Goal: Find specific page/section: Find specific page/section

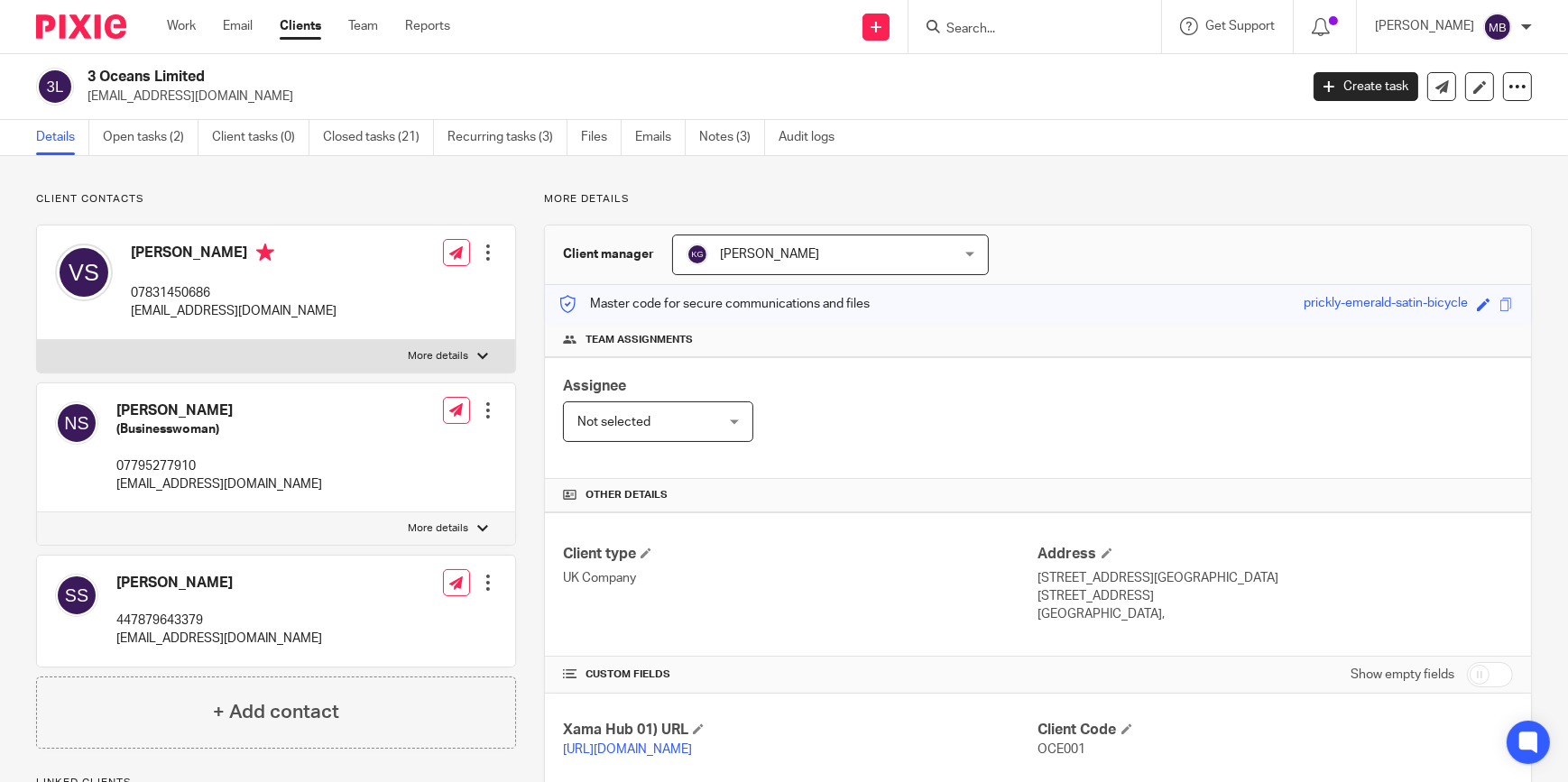
scroll to position [346, 0]
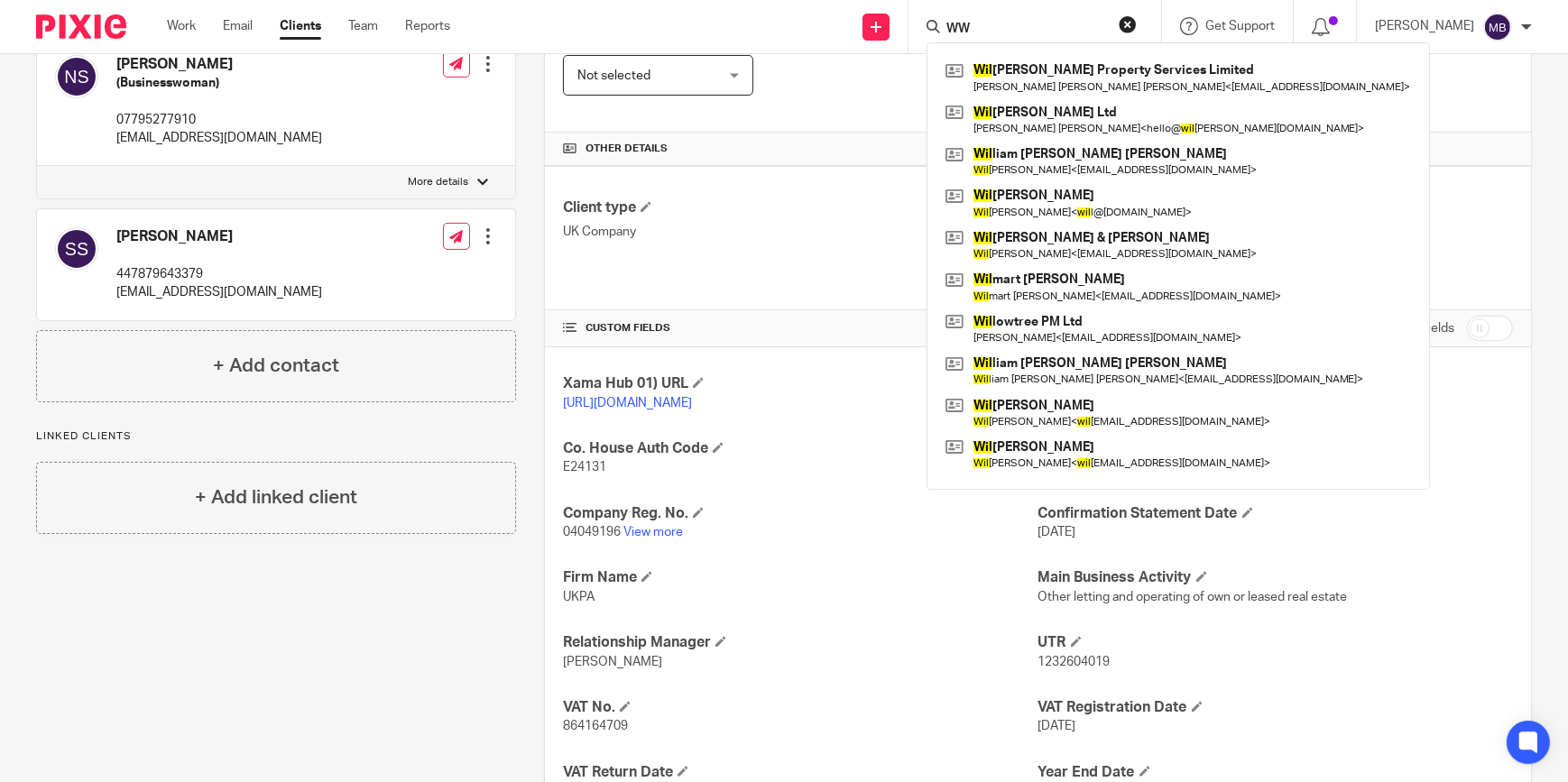
type input "W"
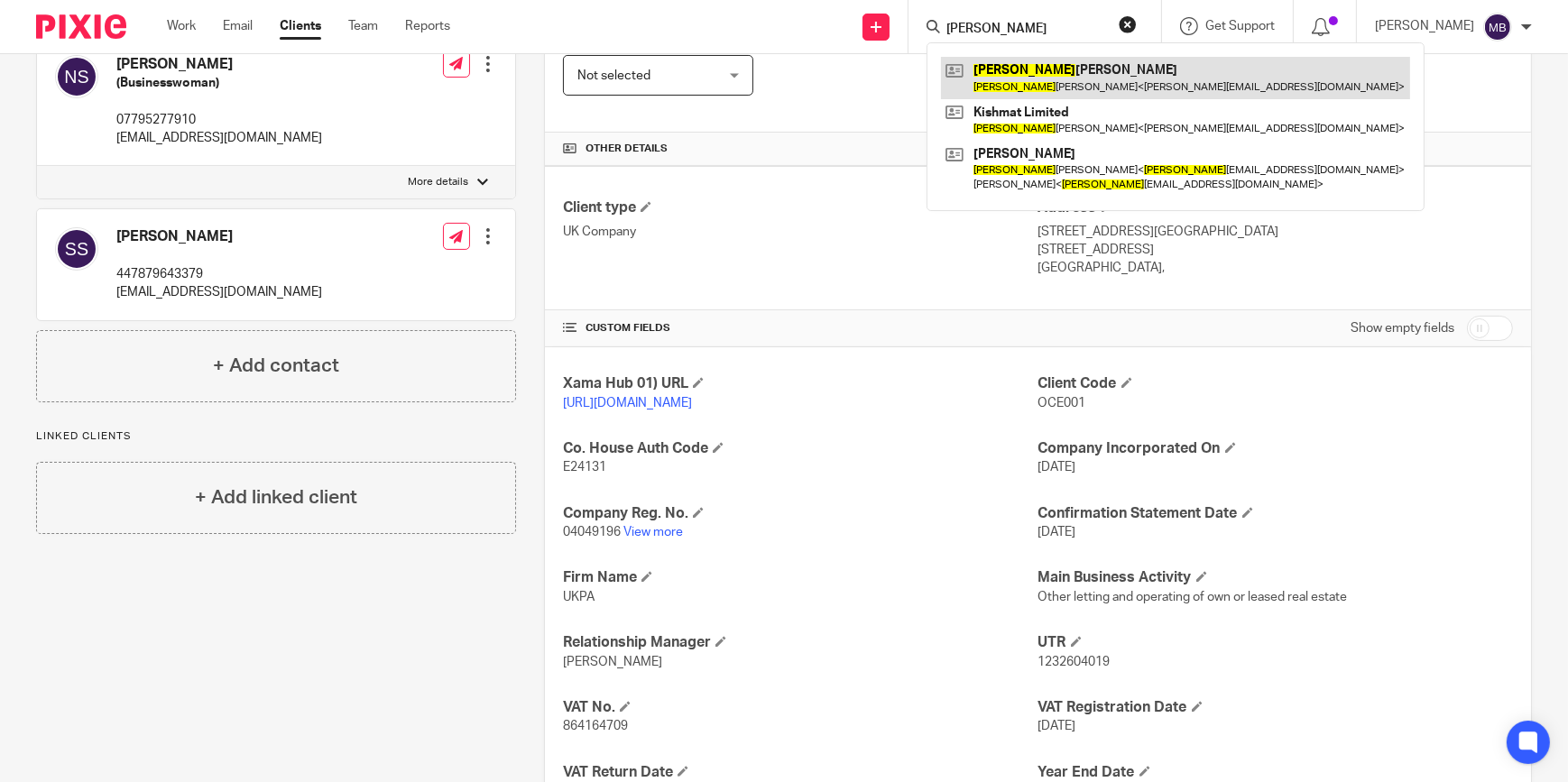
type input "[PERSON_NAME]"
click at [1029, 94] on link at bounding box center [1176, 77] width 469 height 41
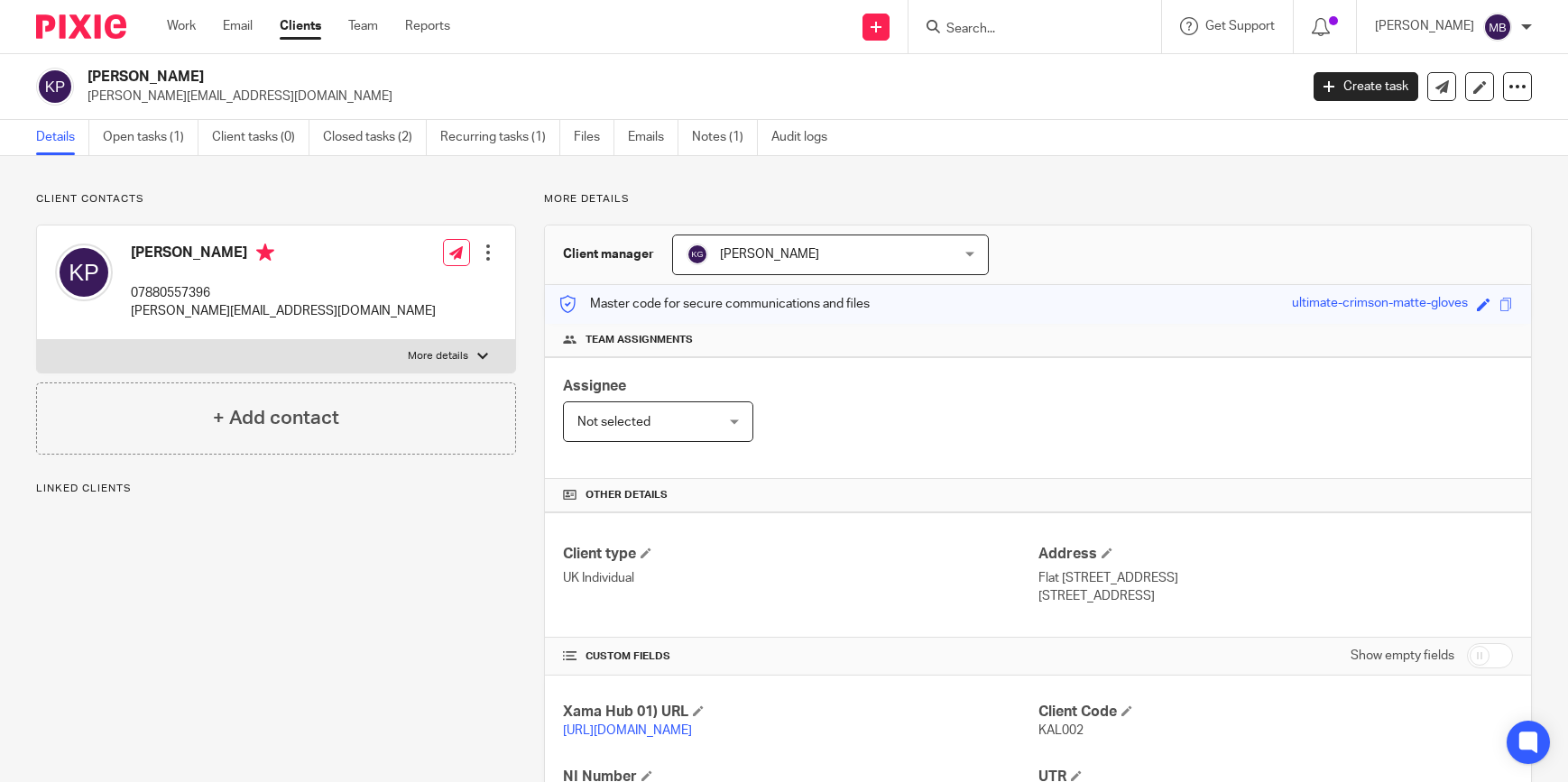
click at [386, 311] on div "[PERSON_NAME] 07880557396 [PERSON_NAME][EMAIL_ADDRESS][DOMAIN_NAME] Edit contac…" at bounding box center [276, 282] width 478 height 115
drag, startPoint x: 137, startPoint y: 247, endPoint x: 218, endPoint y: 246, distance: 81.0
click at [218, 246] on h4 "[PERSON_NAME]" at bounding box center [282, 255] width 305 height 23
drag, startPoint x: 135, startPoint y: 247, endPoint x: 225, endPoint y: 244, distance: 90.0
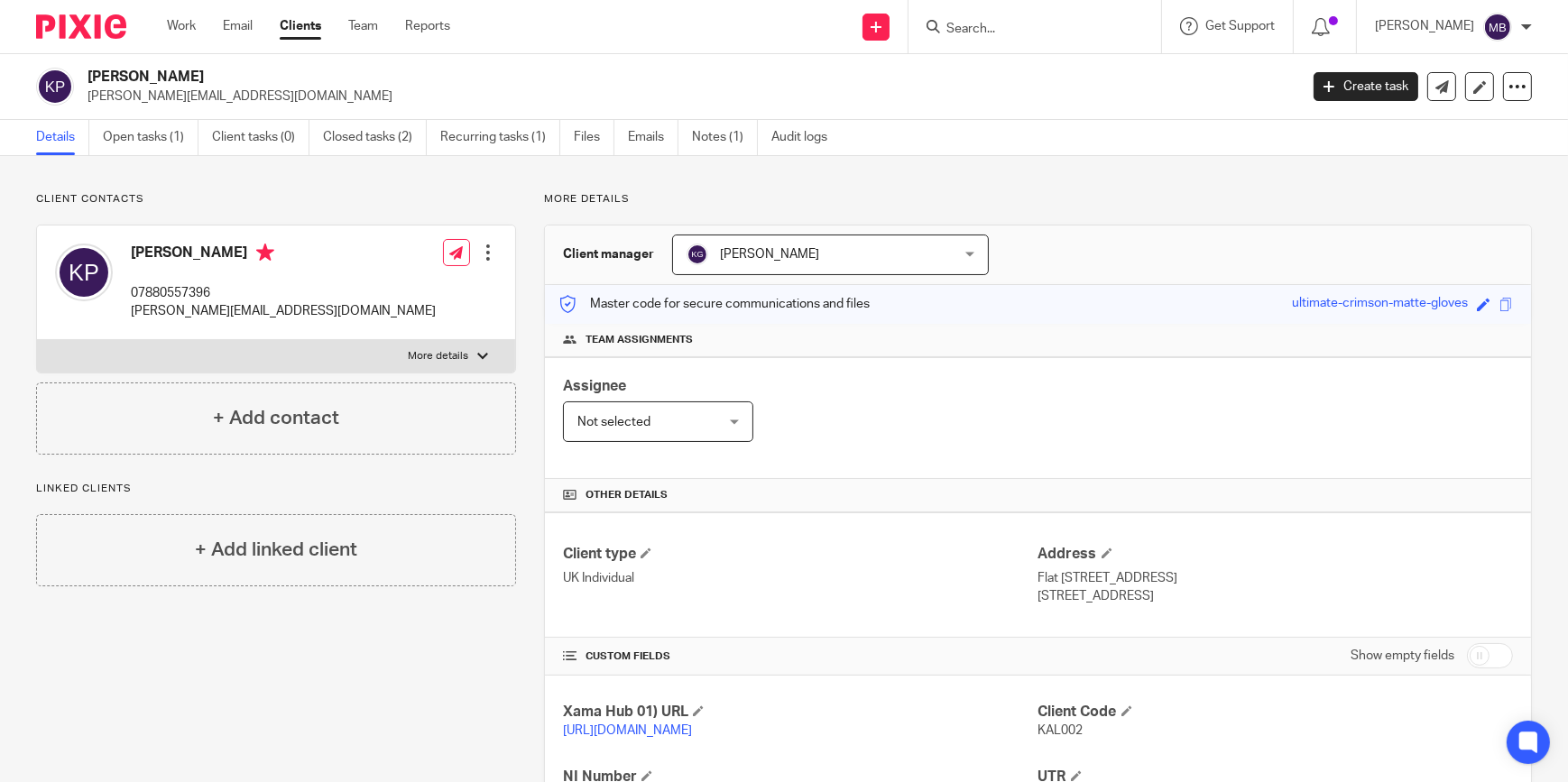
click at [225, 244] on h4 "[PERSON_NAME]" at bounding box center [282, 255] width 305 height 23
click at [1022, 17] on form at bounding box center [1040, 27] width 192 height 23
click at [1019, 23] on input "Search" at bounding box center [1025, 30] width 162 height 17
type input "i"
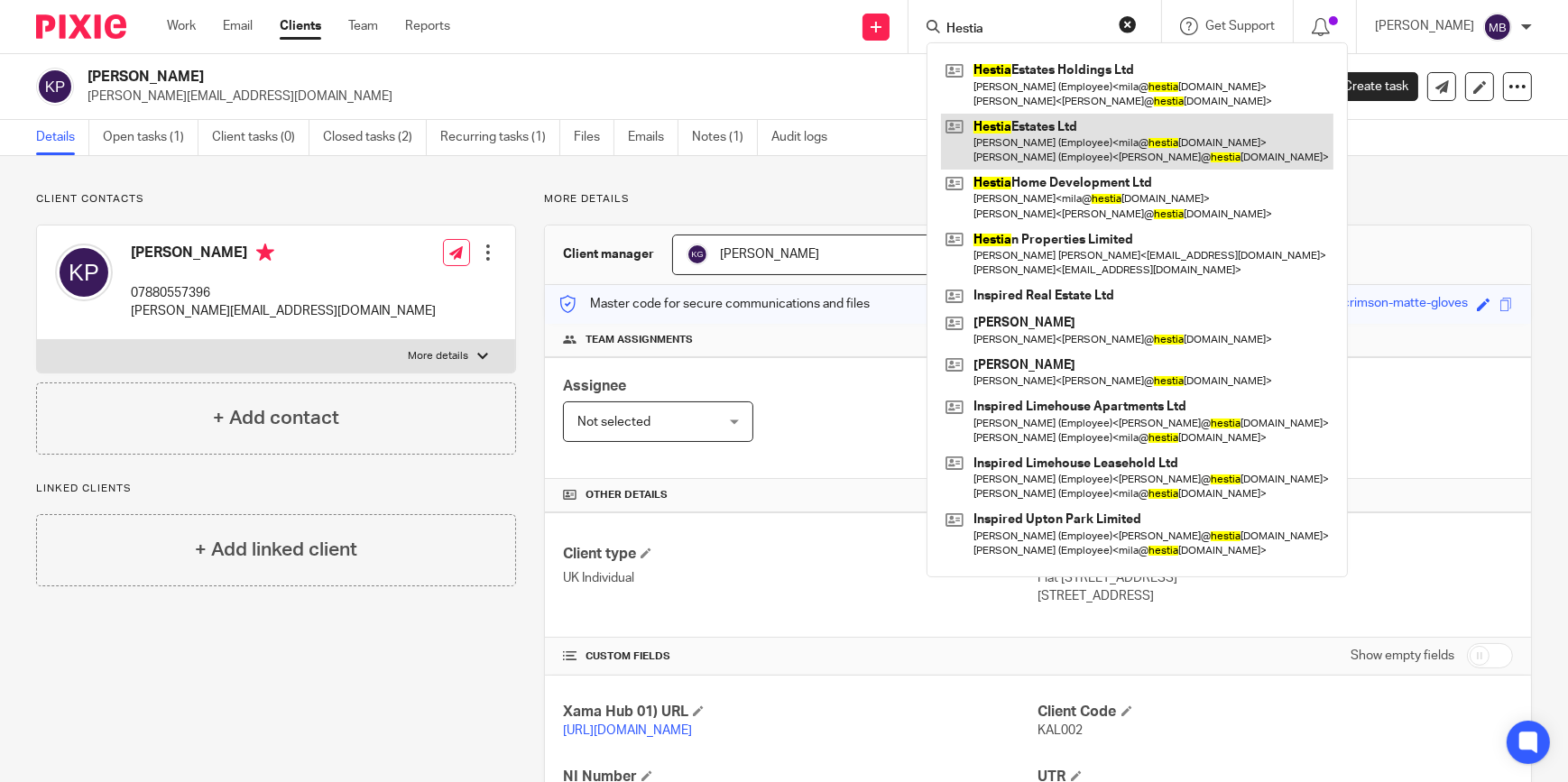
type input "Hestia"
click at [1081, 147] on link at bounding box center [1137, 142] width 392 height 56
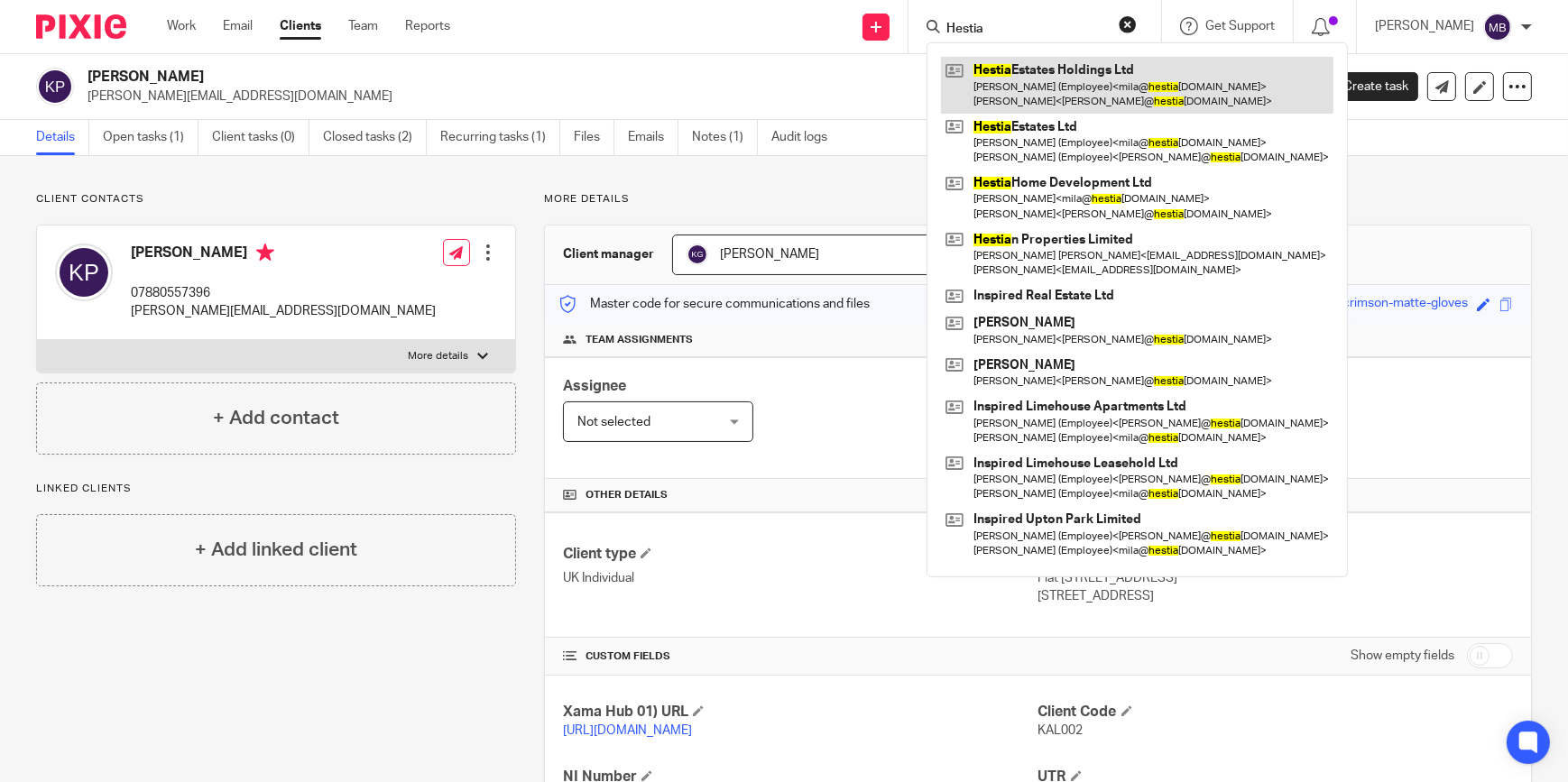
click at [1077, 101] on link at bounding box center [1137, 85] width 392 height 56
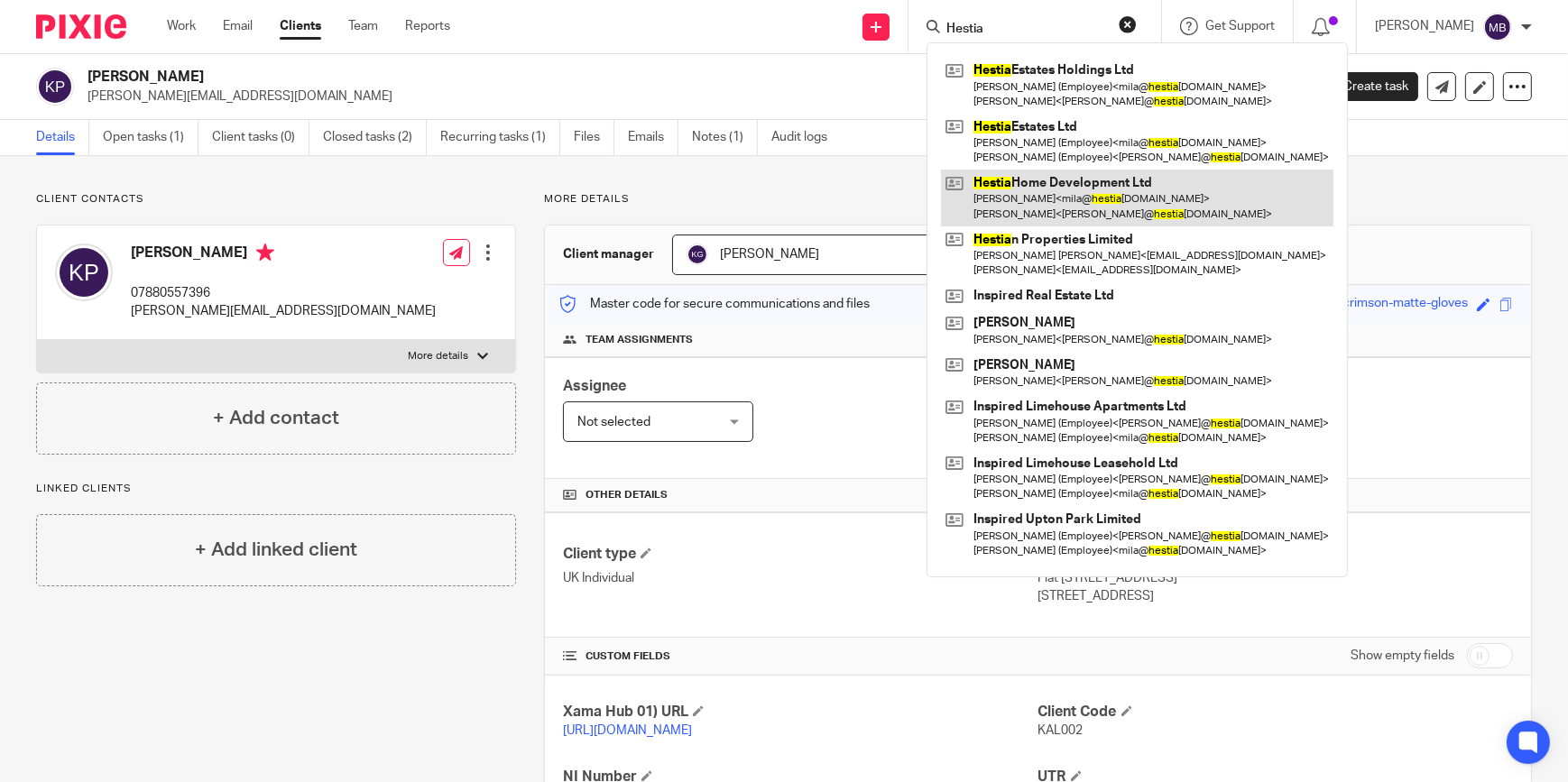
click at [1091, 190] on link at bounding box center [1137, 197] width 392 height 56
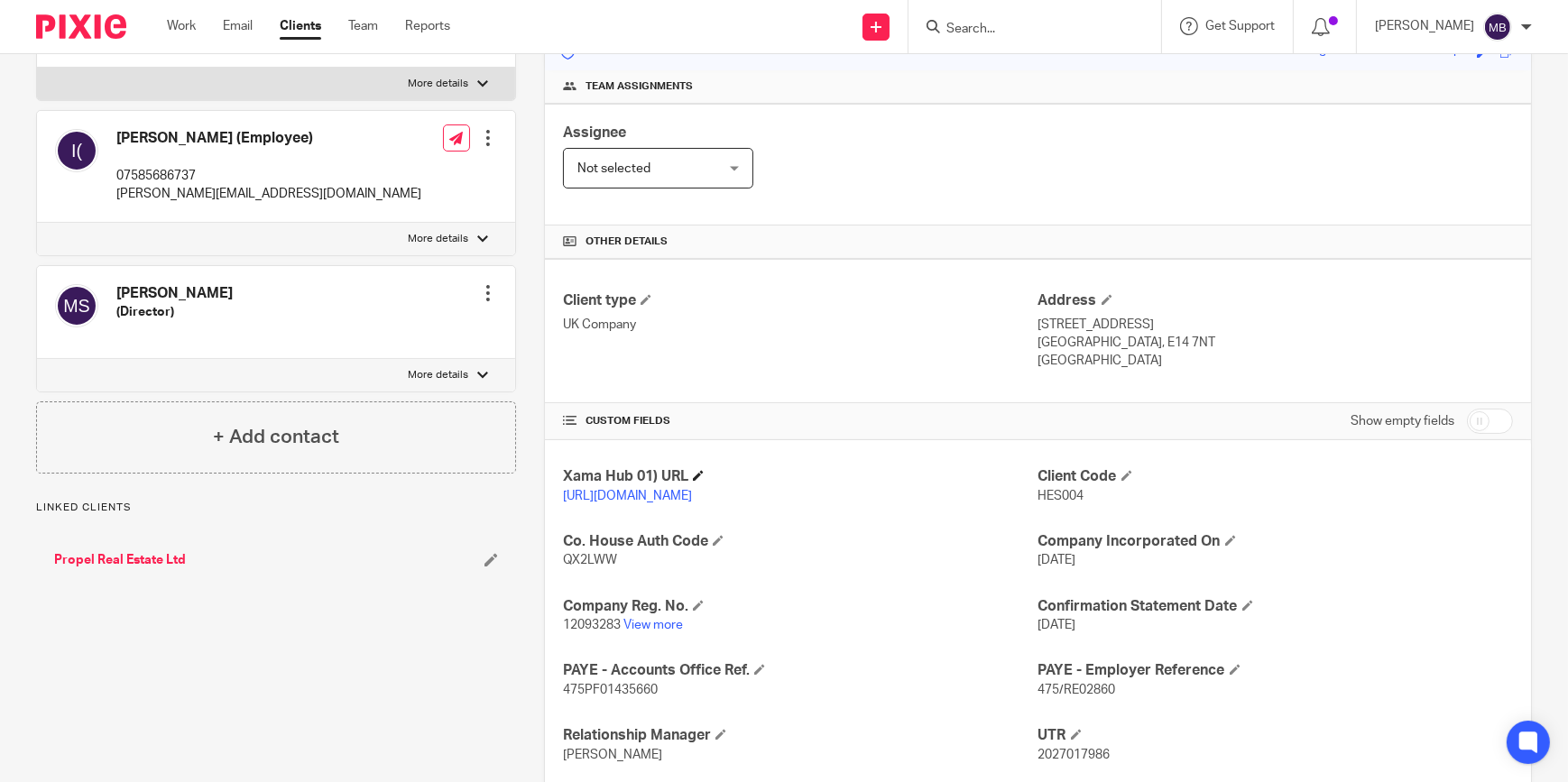
scroll to position [328, 0]
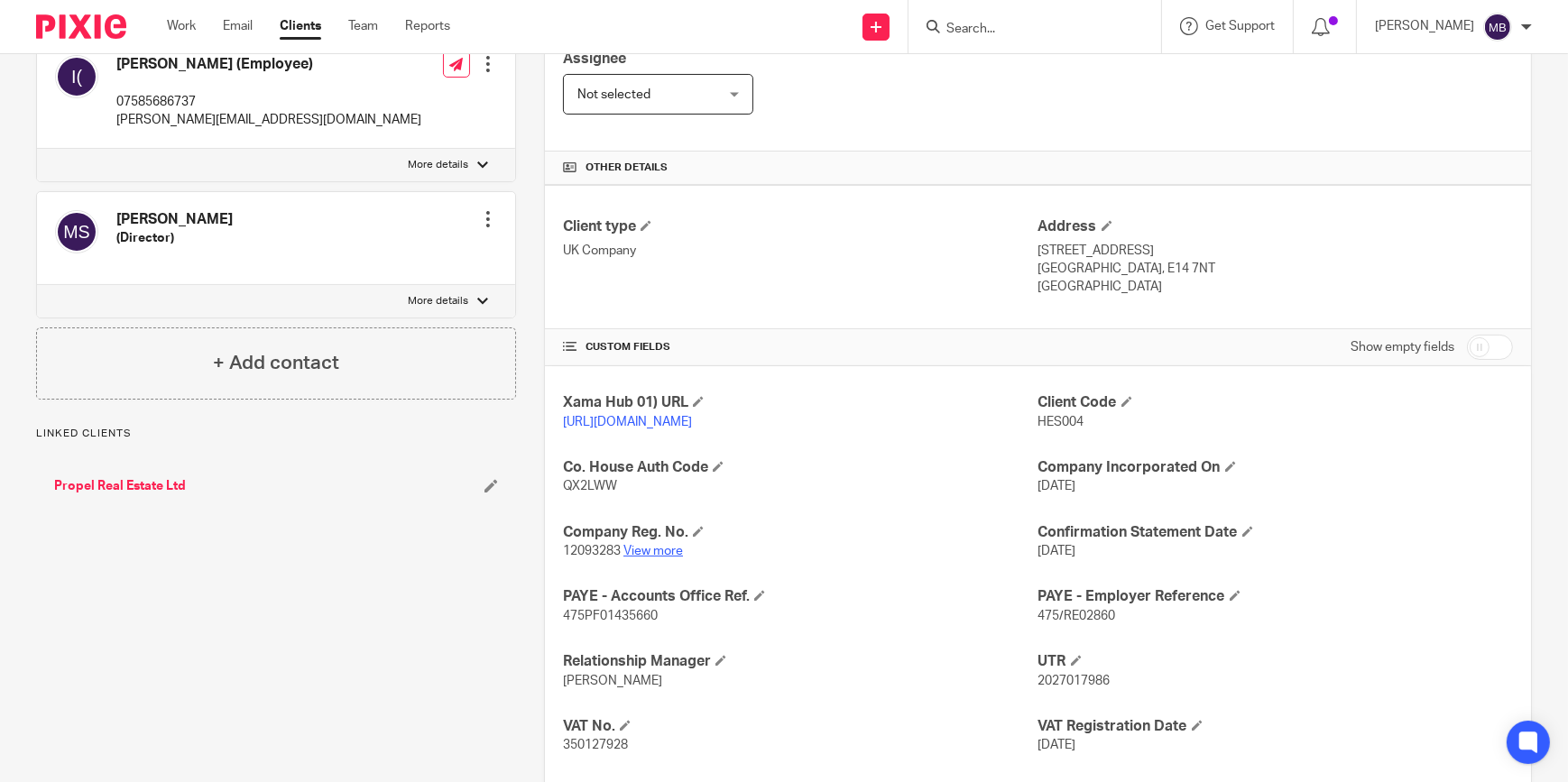
click at [659, 558] on link "View more" at bounding box center [652, 551] width 60 height 13
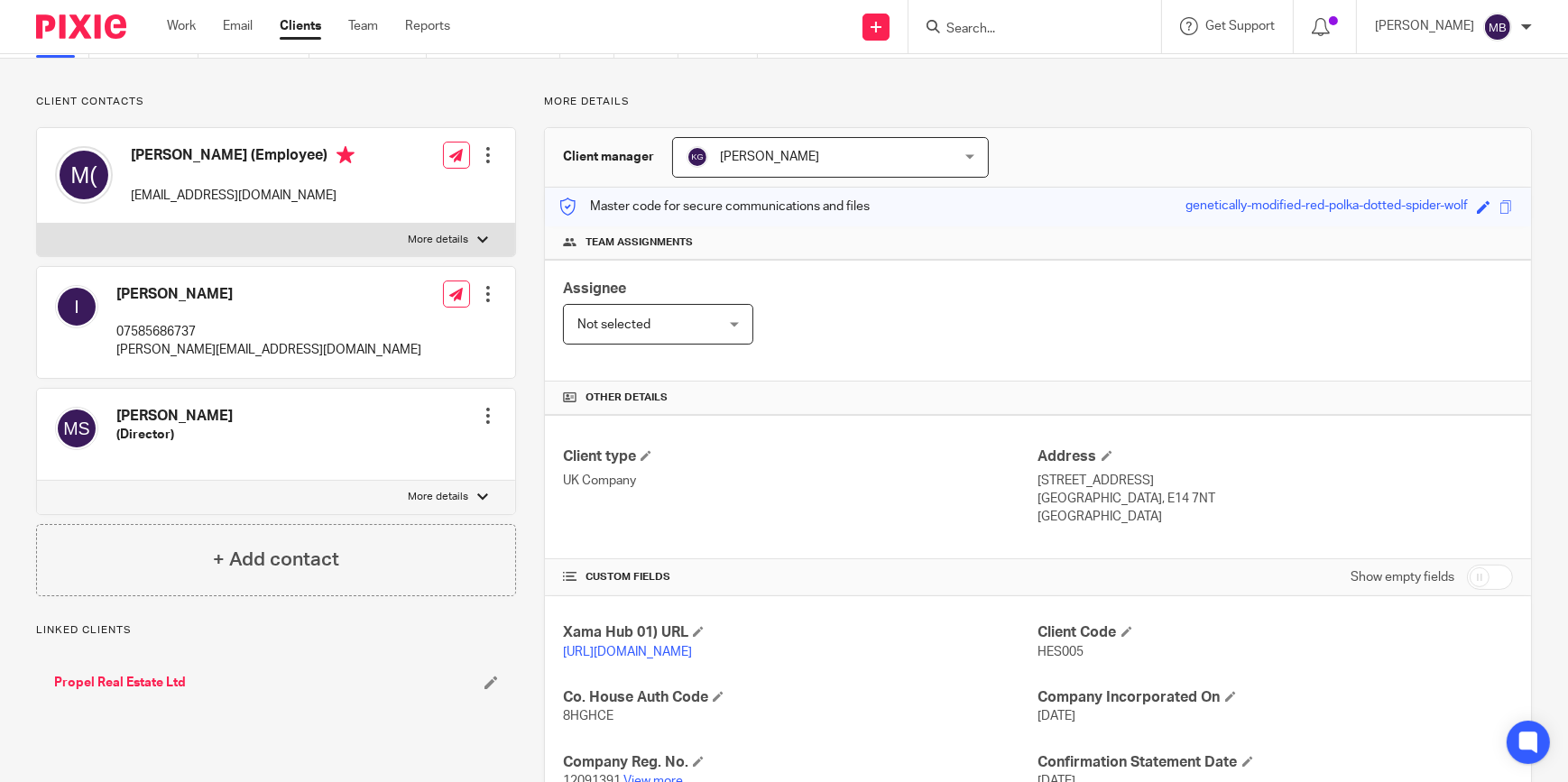
scroll to position [246, 0]
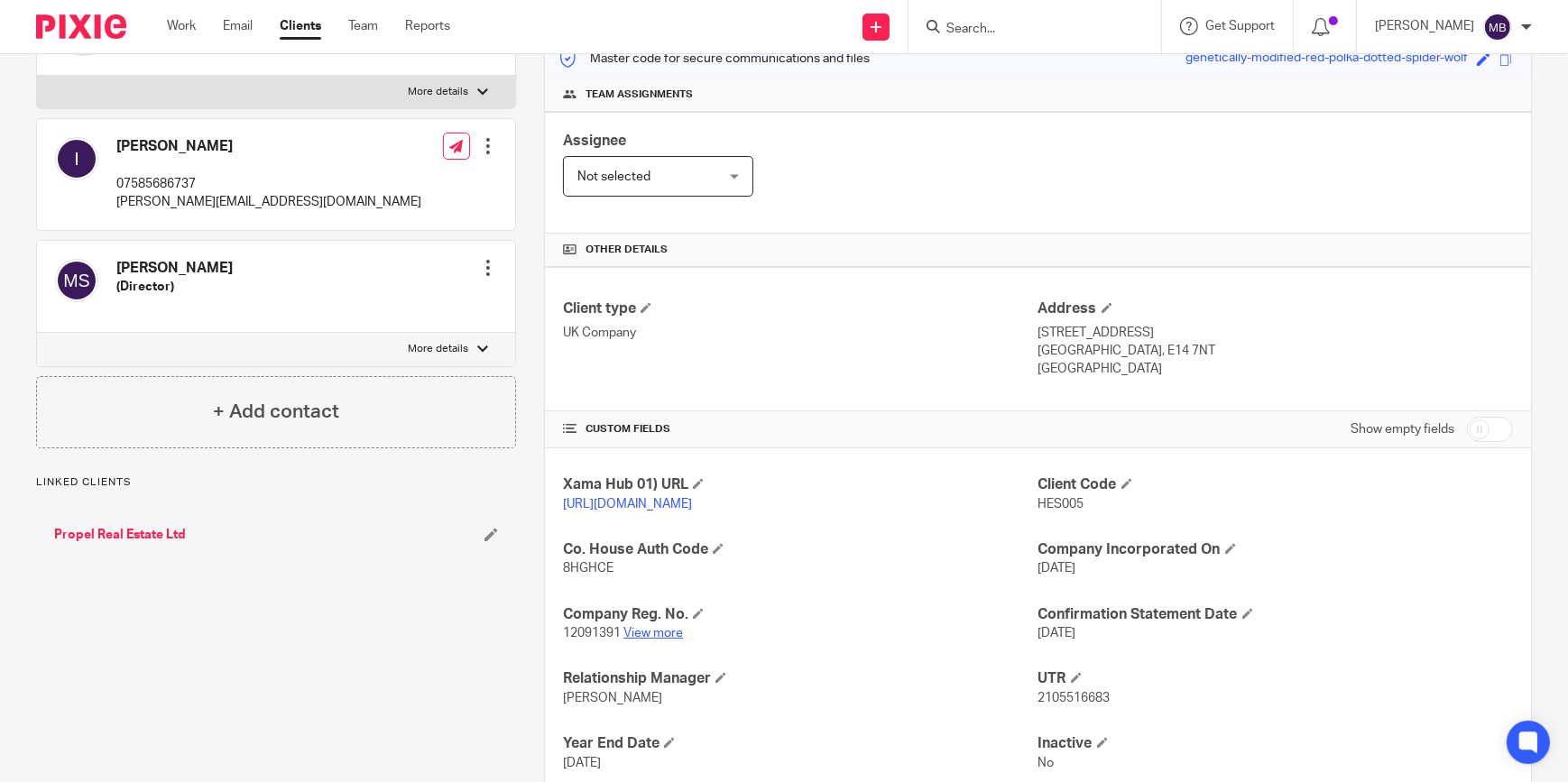
click at [668, 639] on link "View more" at bounding box center [652, 633] width 60 height 13
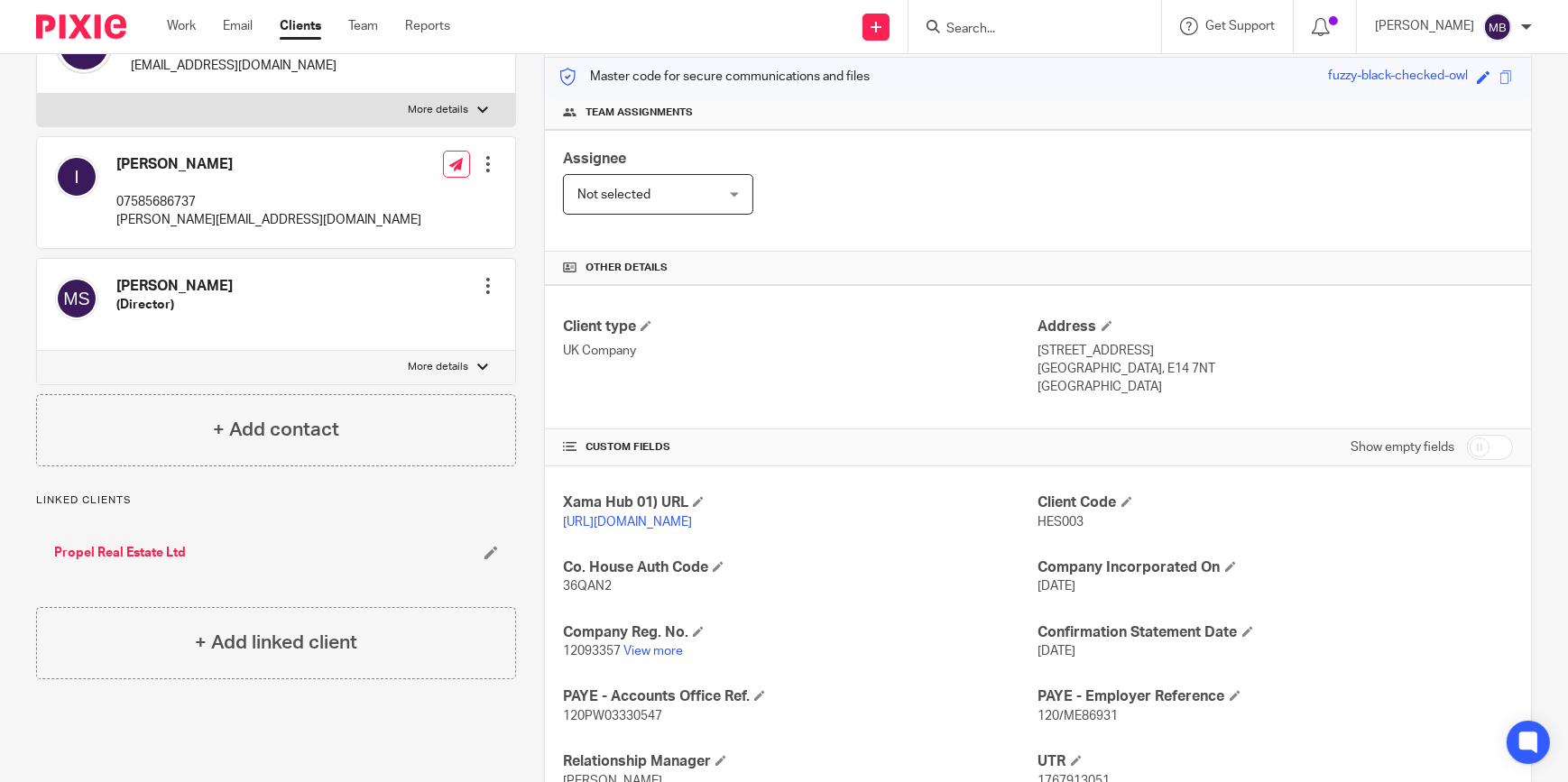
scroll to position [328, 0]
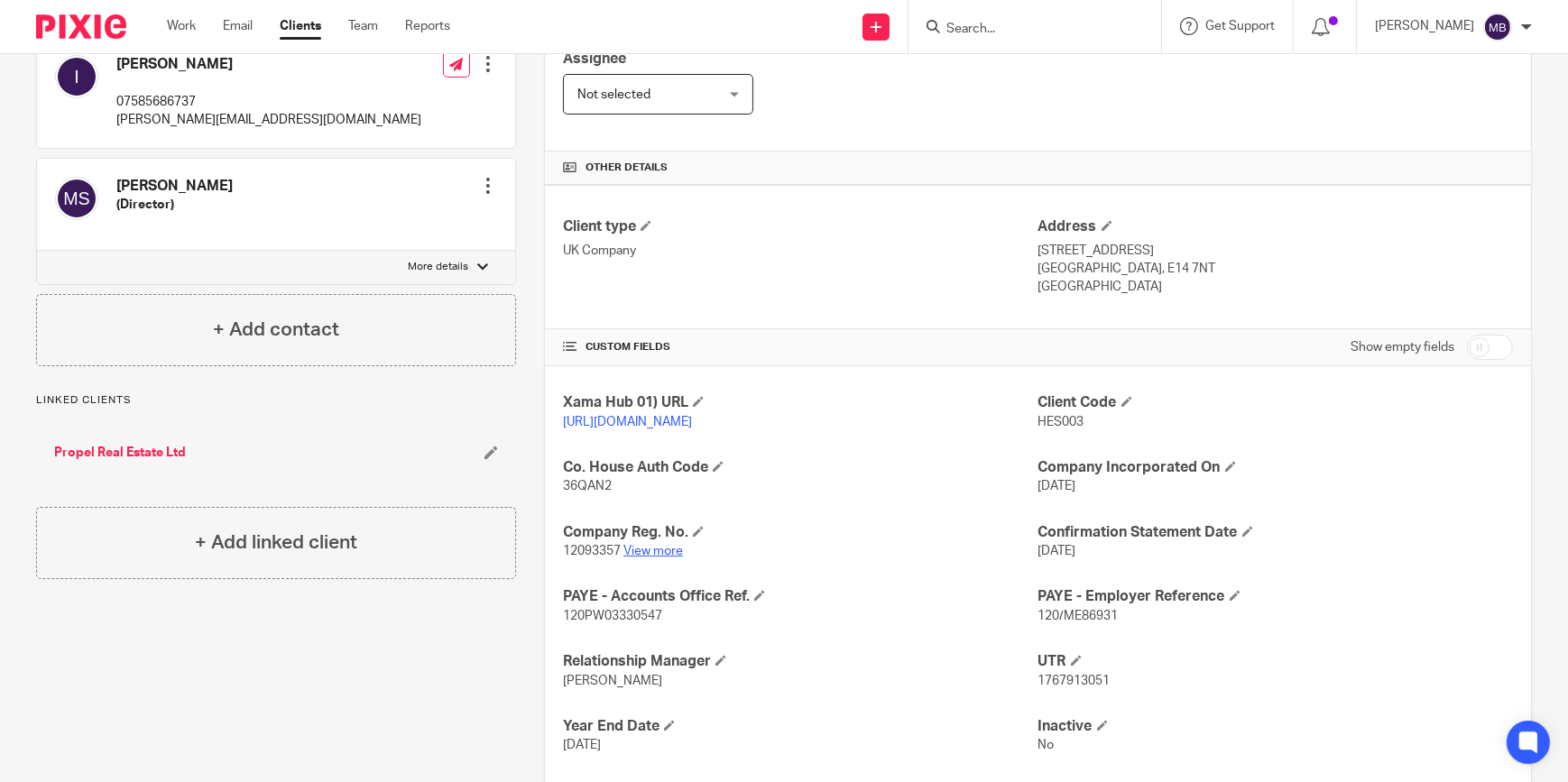
click at [663, 558] on link "View more" at bounding box center [652, 551] width 60 height 13
click at [663, 558] on link "View more" at bounding box center [652, 551] width 60 height 13
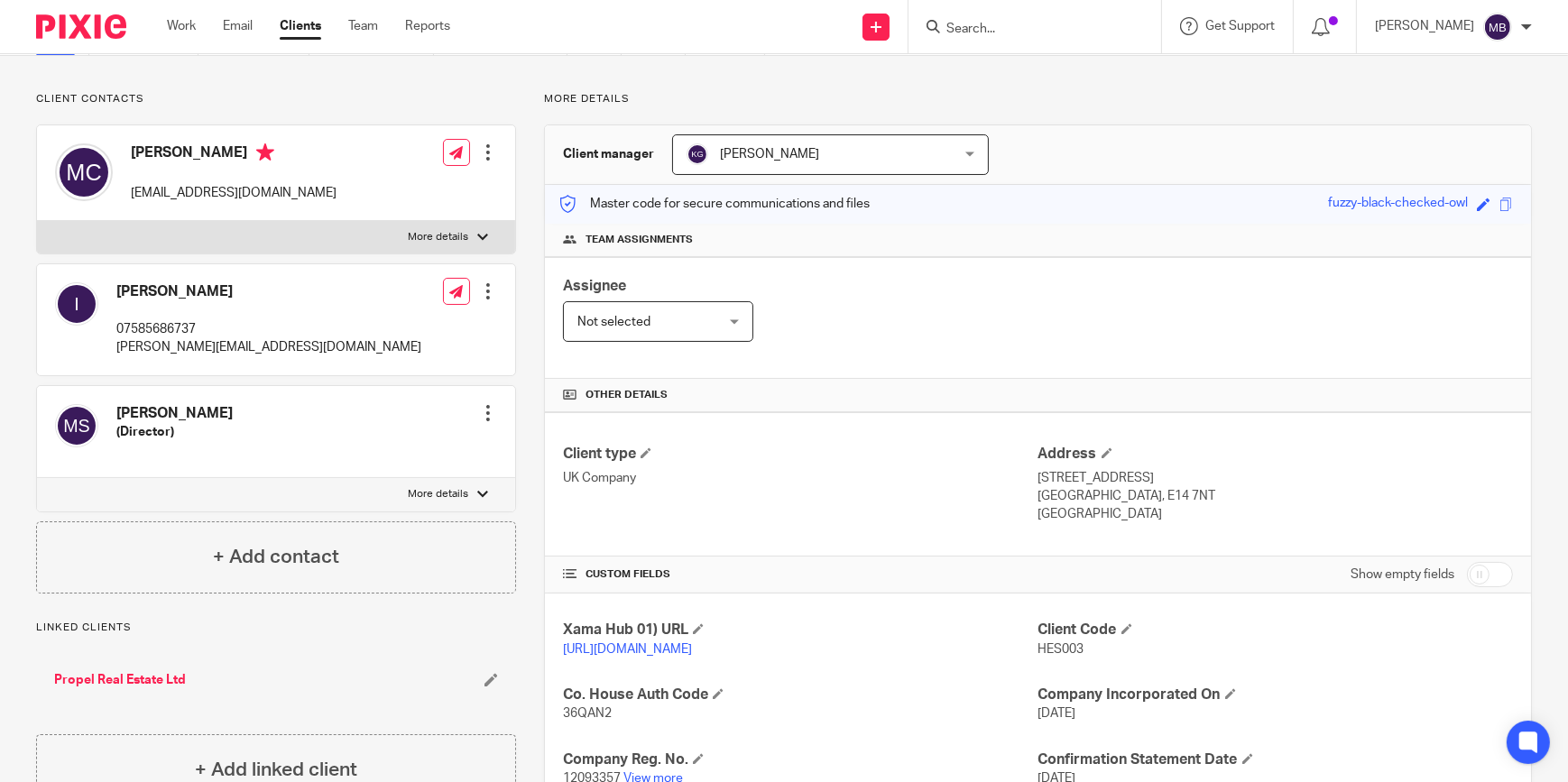
scroll to position [0, 0]
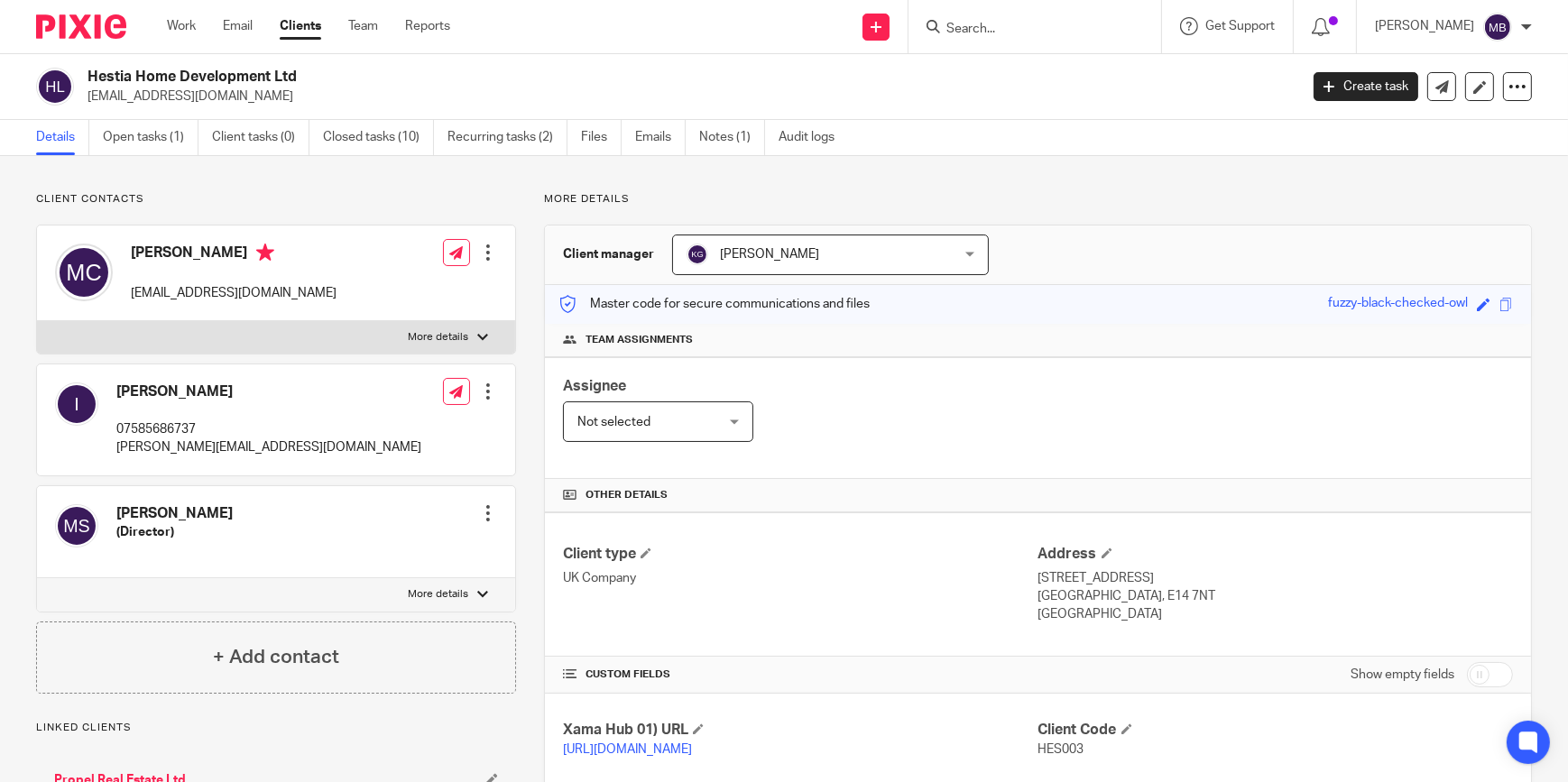
click at [86, 40] on div at bounding box center [75, 27] width 149 height 53
click at [100, 32] on img at bounding box center [81, 27] width 90 height 24
